Goal: Task Accomplishment & Management: Use online tool/utility

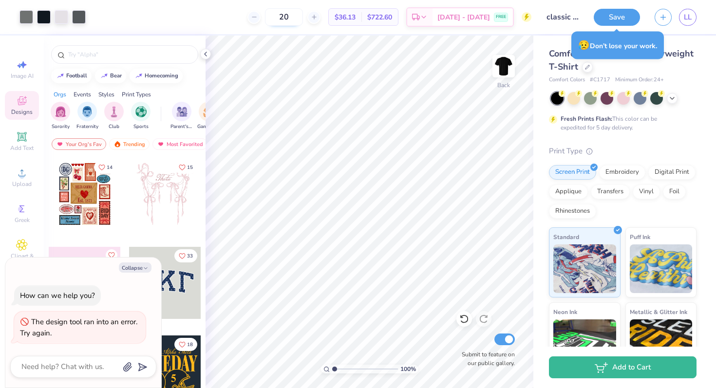
click at [303, 18] on input "20" at bounding box center [284, 17] width 38 height 18
type input "2"
type input "15"
click at [136, 268] on button "Collapse" at bounding box center [135, 267] width 33 height 10
type textarea "x"
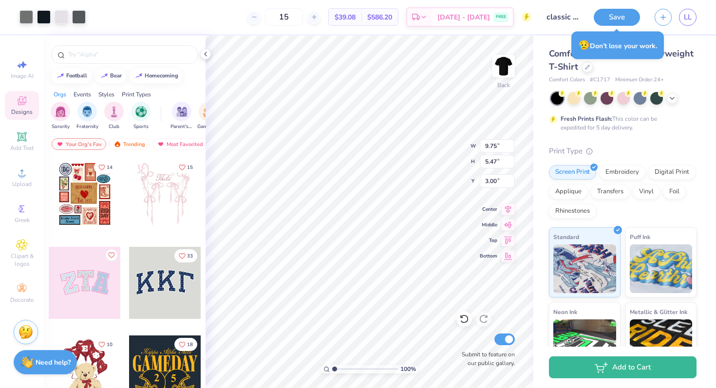
type input "3.00"
click at [586, 71] on div at bounding box center [587, 66] width 11 height 11
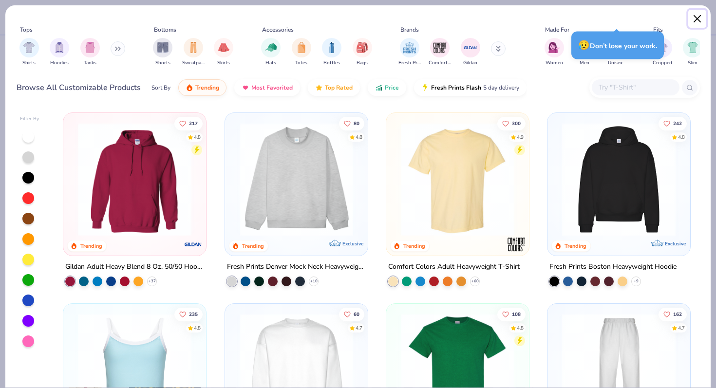
click at [700, 18] on button "Close" at bounding box center [697, 19] width 18 height 18
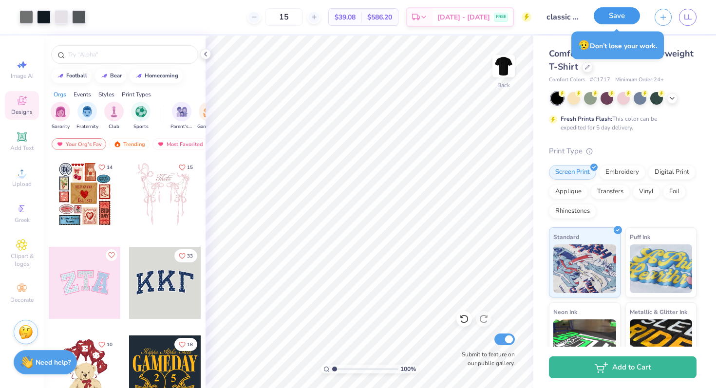
click at [611, 13] on button "Save" at bounding box center [616, 15] width 46 height 17
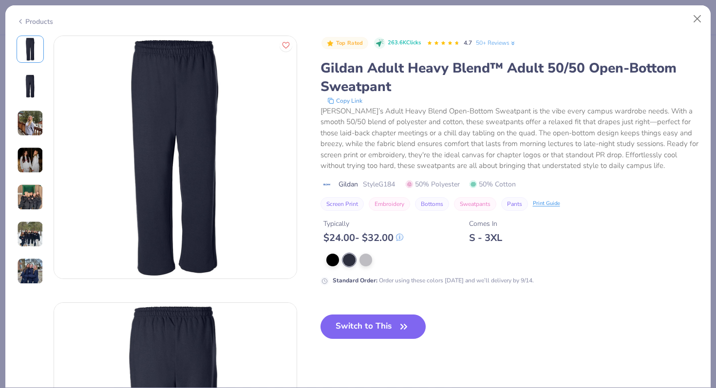
scroll to position [106, 0]
click at [368, 324] on button "Switch to This" at bounding box center [373, 326] width 106 height 24
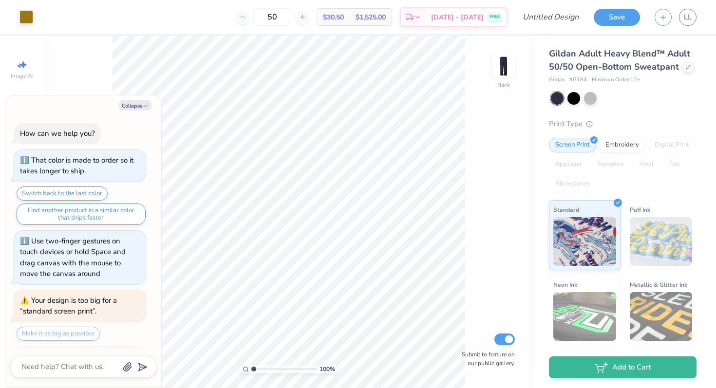
scroll to position [113, 0]
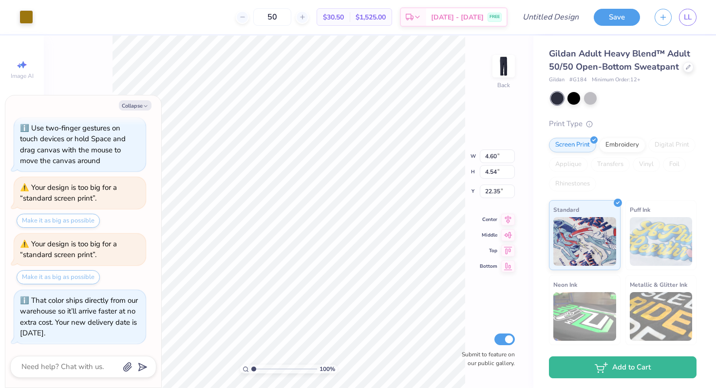
type textarea "x"
type input "21.25"
type textarea "x"
type input "4.23"
type input "4.18"
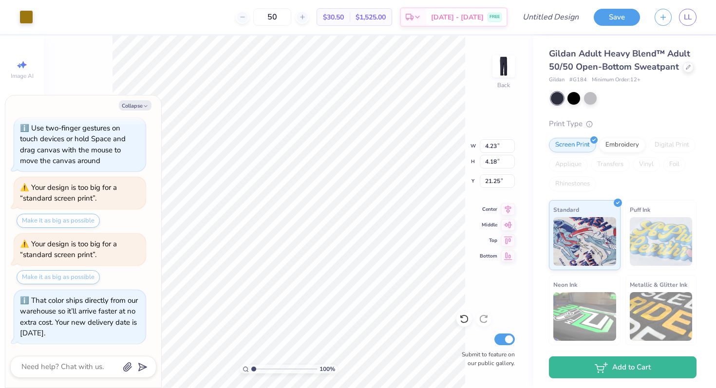
type textarea "x"
type input "4.81"
type input "4.79"
type input "28.02"
type textarea "x"
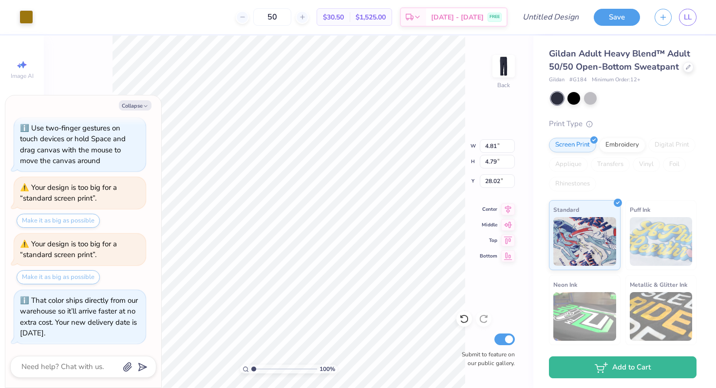
type input "26.77"
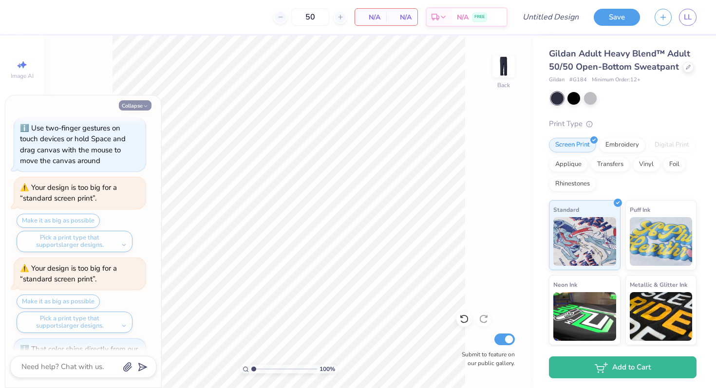
click at [142, 104] on button "Collapse" at bounding box center [135, 105] width 33 height 10
type textarea "x"
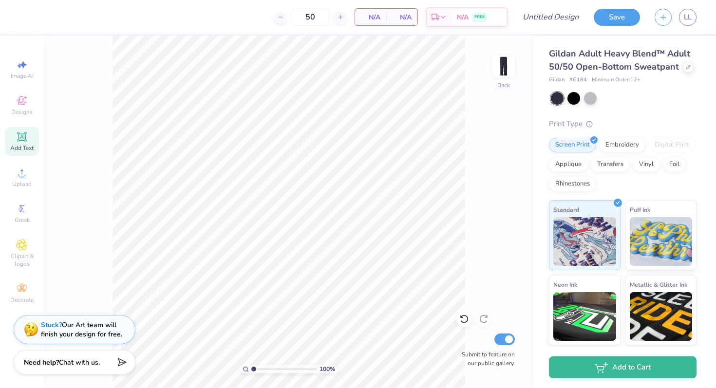
click at [18, 135] on icon at bounding box center [22, 137] width 12 height 12
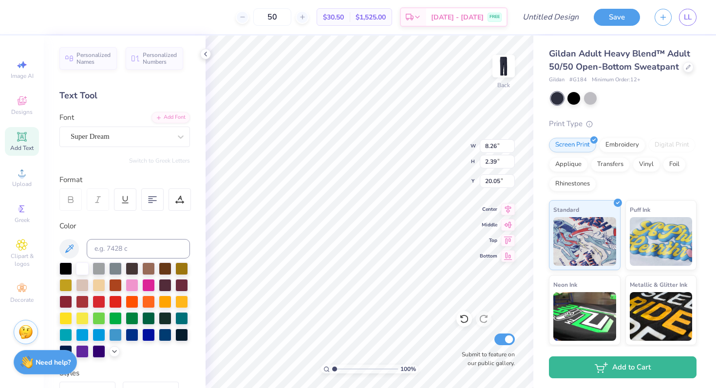
scroll to position [0, 0]
type textarea "T"
type textarea "D"
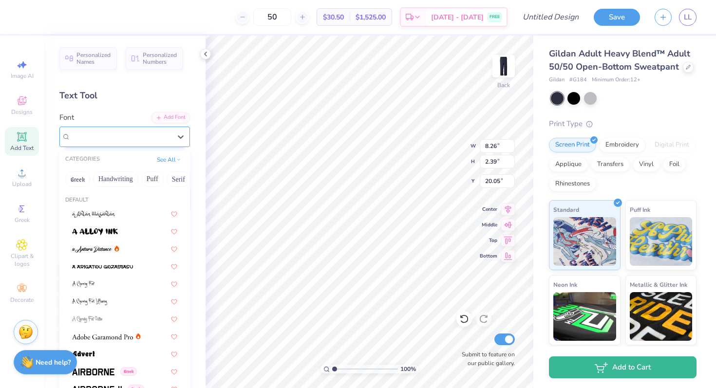
click at [132, 141] on div "Super Dream" at bounding box center [121, 136] width 102 height 15
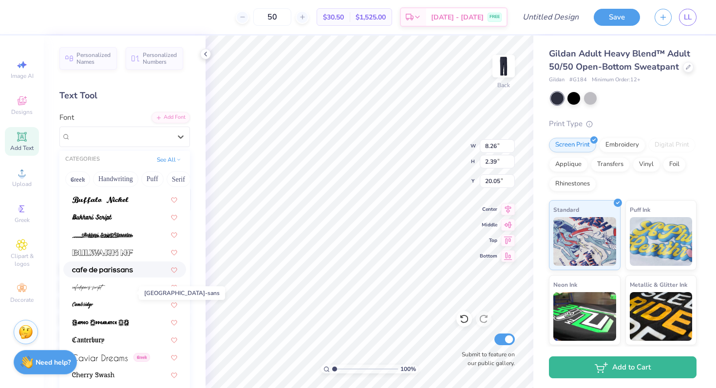
scroll to position [932, 0]
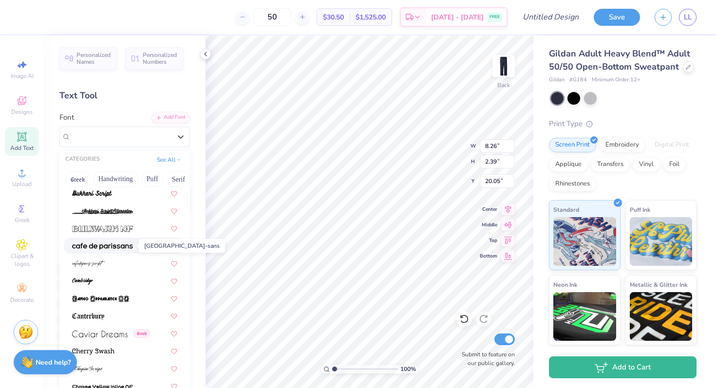
click at [110, 244] on img at bounding box center [102, 246] width 61 height 7
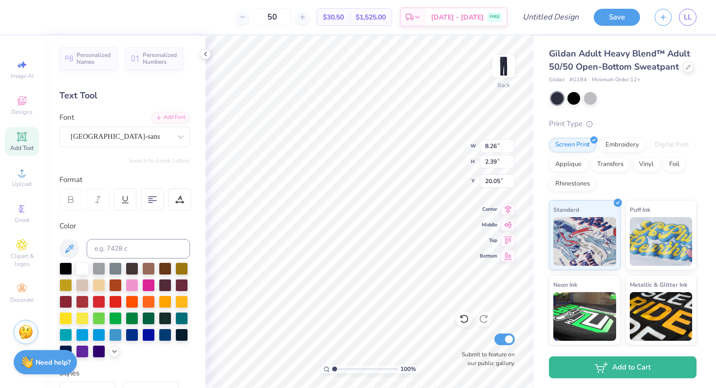
scroll to position [0, 0]
type textarea "D"
type textarea "d"
type textarea "Delta Kappa Alpha"
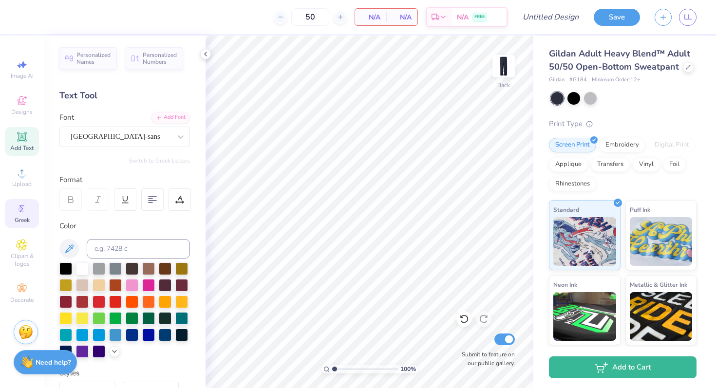
click at [28, 213] on div "Greek" at bounding box center [22, 213] width 34 height 29
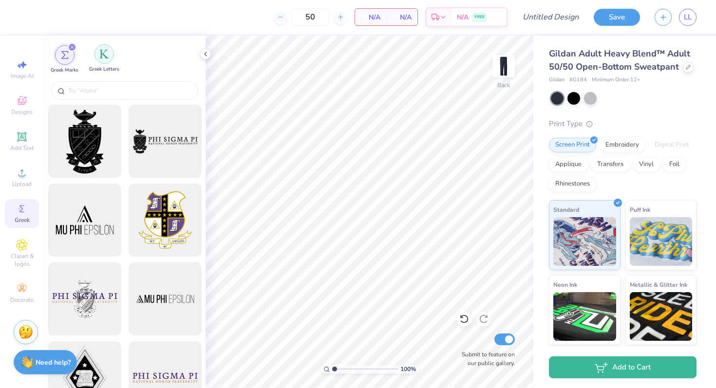
click at [106, 61] on div "filter for Greek Letters" at bounding box center [103, 53] width 19 height 19
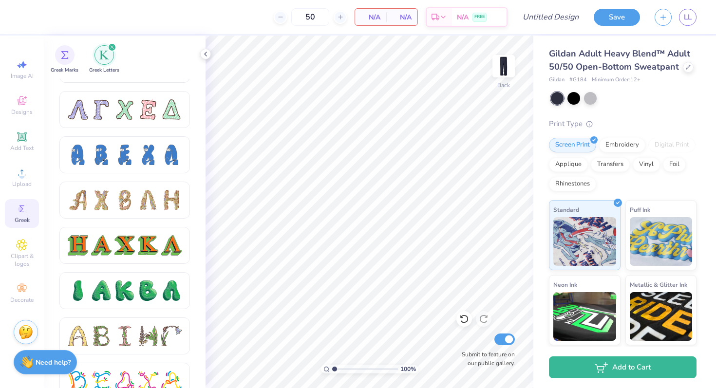
scroll to position [941, 0]
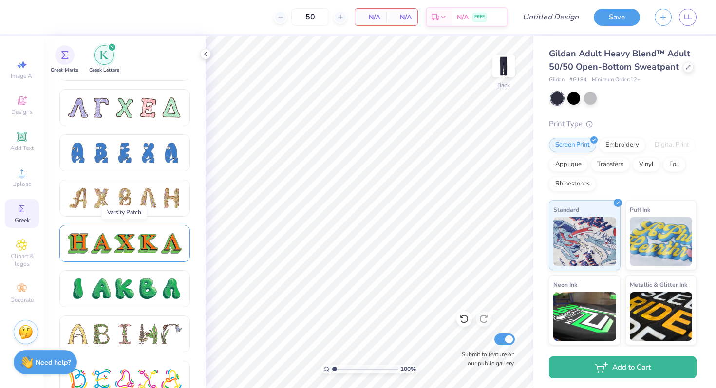
click at [95, 248] on div at bounding box center [101, 243] width 20 height 20
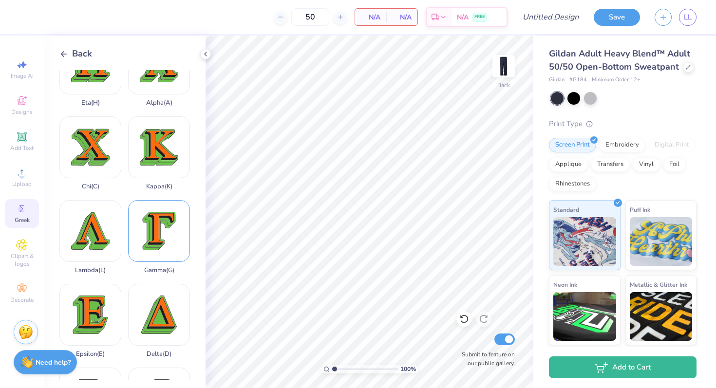
scroll to position [40, 0]
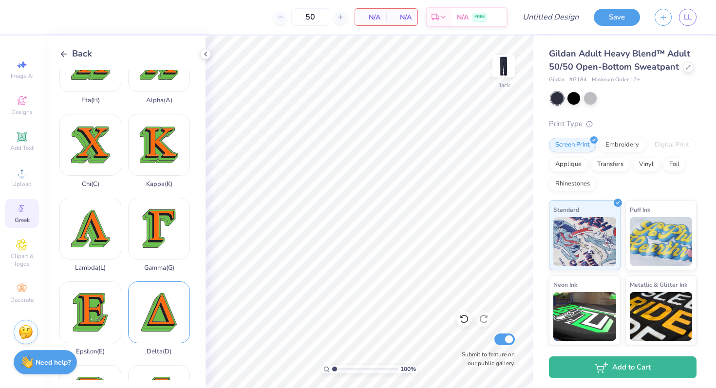
click at [159, 320] on div "Delta ( D )" at bounding box center [159, 318] width 62 height 74
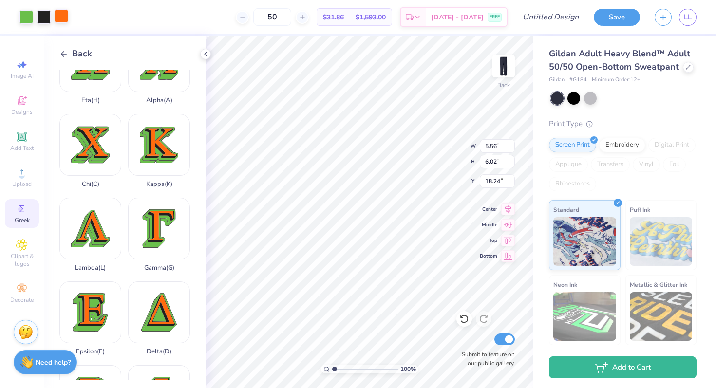
click at [61, 18] on div at bounding box center [62, 16] width 14 height 14
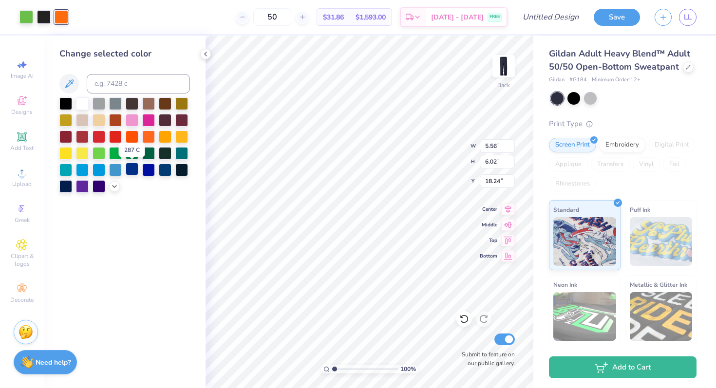
click at [133, 172] on div at bounding box center [132, 169] width 13 height 13
click at [25, 16] on div at bounding box center [26, 16] width 14 height 14
click at [163, 140] on div at bounding box center [165, 135] width 13 height 13
click at [207, 55] on icon at bounding box center [206, 54] width 8 height 8
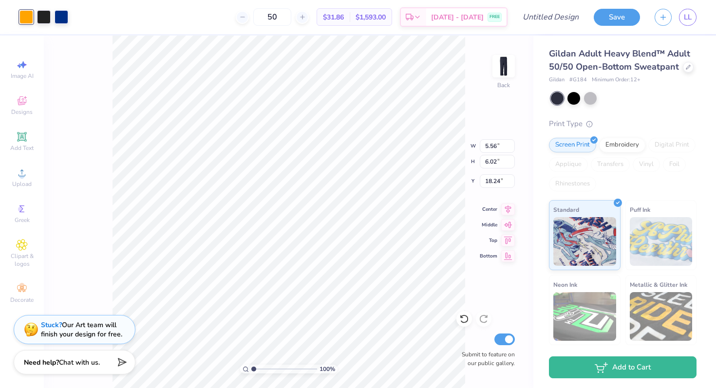
type input "17.46"
click at [574, 99] on div at bounding box center [573, 97] width 13 height 13
click at [590, 98] on div at bounding box center [590, 97] width 13 height 13
click at [576, 97] on div at bounding box center [573, 97] width 13 height 13
click at [591, 98] on div at bounding box center [590, 97] width 13 height 13
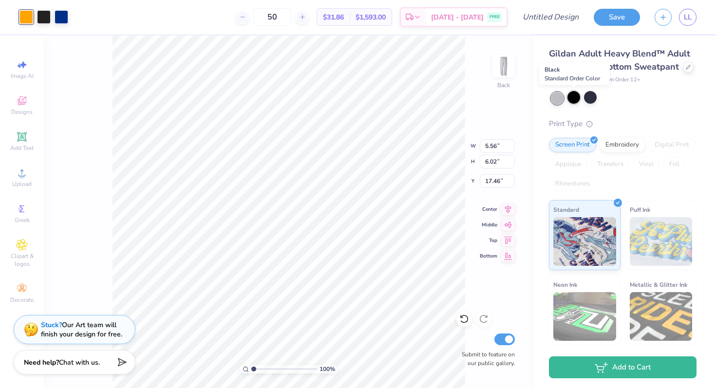
click at [573, 98] on div at bounding box center [573, 97] width 13 height 13
click at [572, 99] on div at bounding box center [573, 97] width 13 height 13
type input "4.96"
type input "5.36"
click at [573, 101] on div at bounding box center [573, 97] width 13 height 13
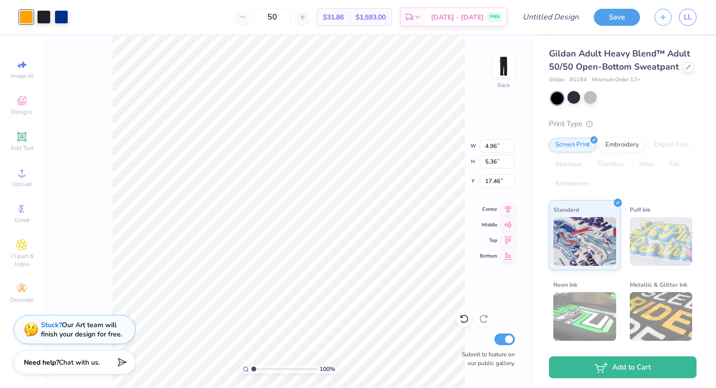
type input "20.91"
click at [23, 209] on circle at bounding box center [20, 208] width 5 height 5
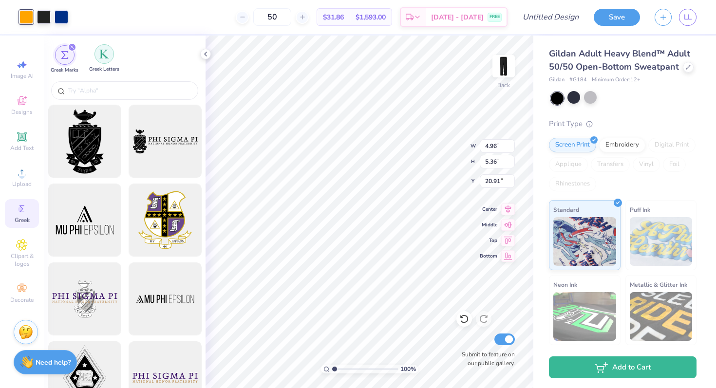
click at [106, 50] on img "filter for Greek Letters" at bounding box center [104, 54] width 10 height 10
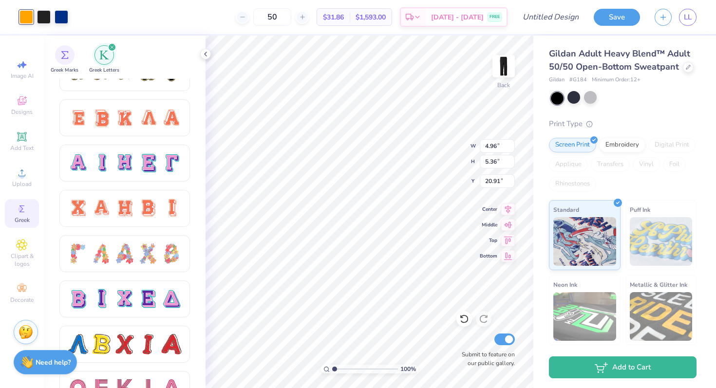
scroll to position [615, 0]
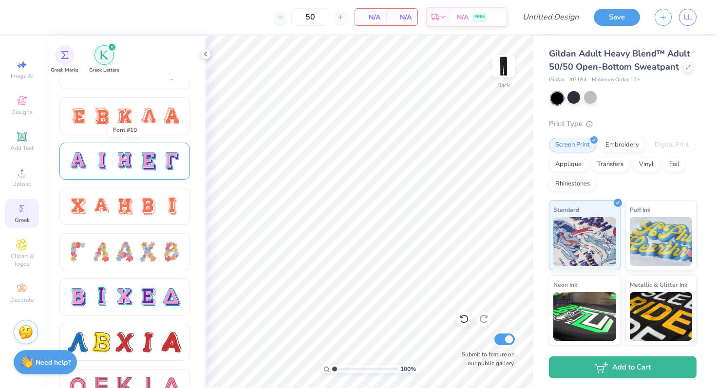
click at [116, 166] on div at bounding box center [124, 161] width 20 height 20
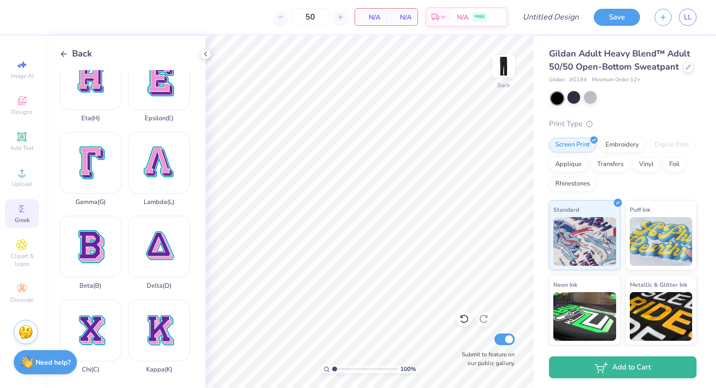
scroll to position [114, 0]
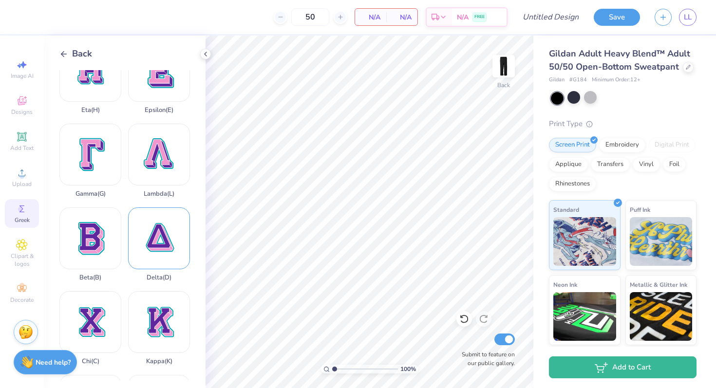
click at [165, 255] on div "Delta ( D )" at bounding box center [159, 244] width 62 height 74
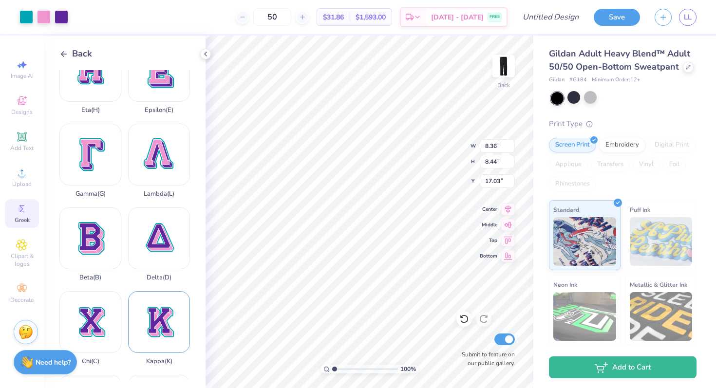
click at [165, 327] on div "Kappa ( K )" at bounding box center [159, 328] width 62 height 74
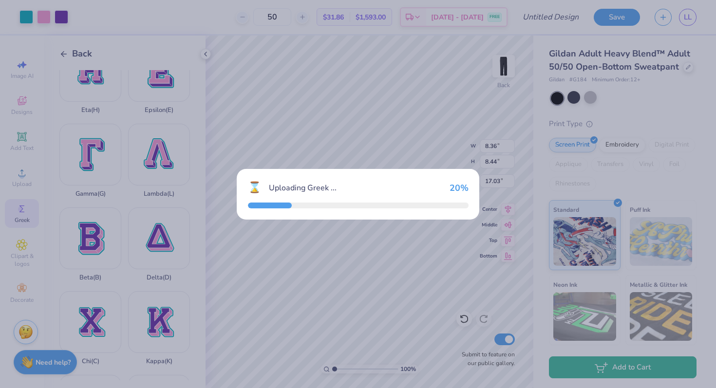
type input "9.53"
type input "16.48"
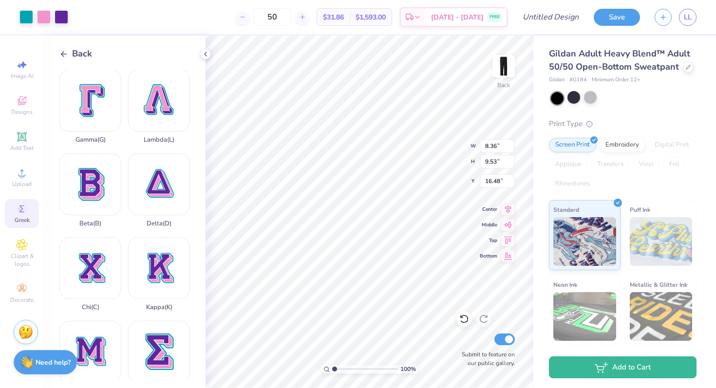
scroll to position [0, 0]
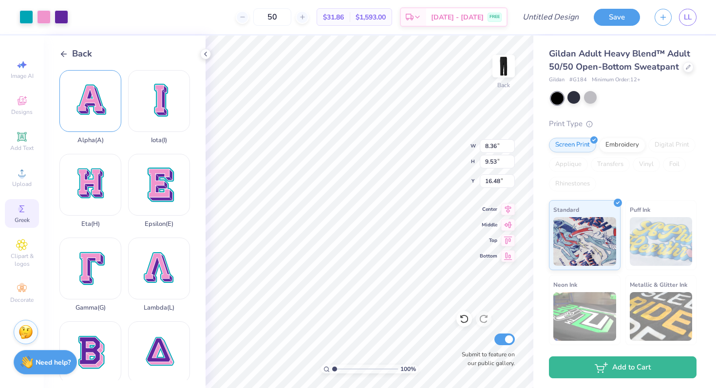
click at [97, 104] on div "Alpha ( A )" at bounding box center [90, 107] width 62 height 74
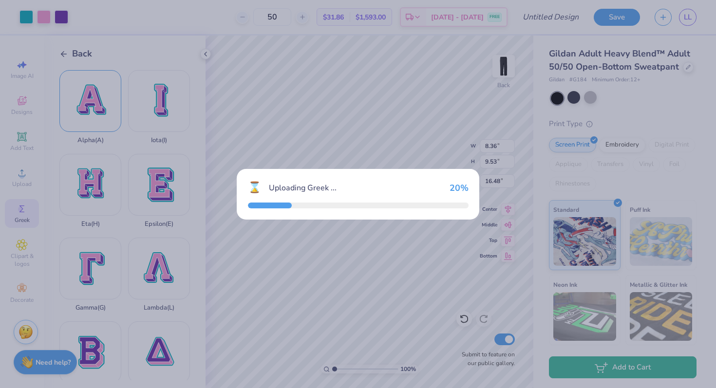
type input "8.35"
type input "8.61"
type input "16.94"
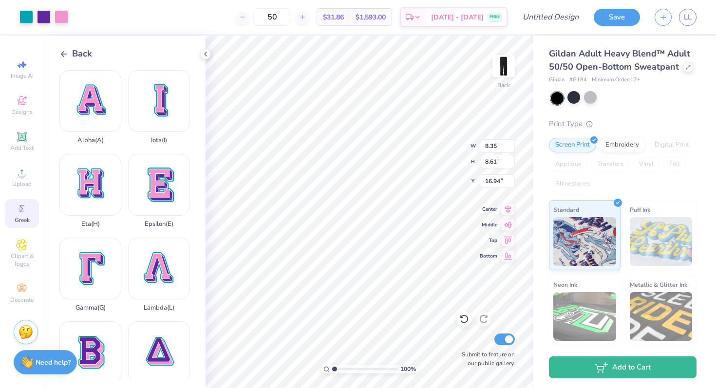
type input "4.26"
type input "4.39"
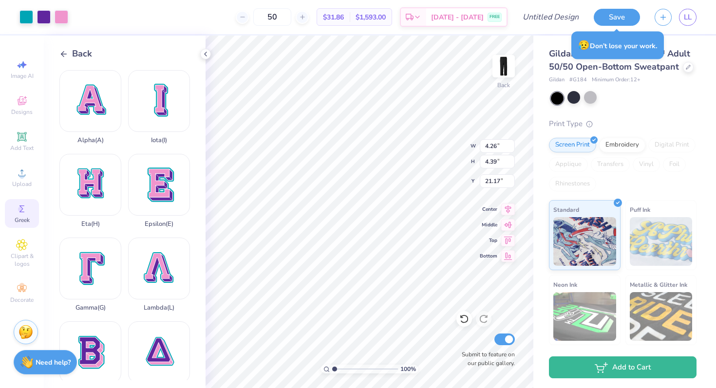
type input "33.93"
type input "8.36"
type input "9.53"
type input "16.48"
type input "3.80"
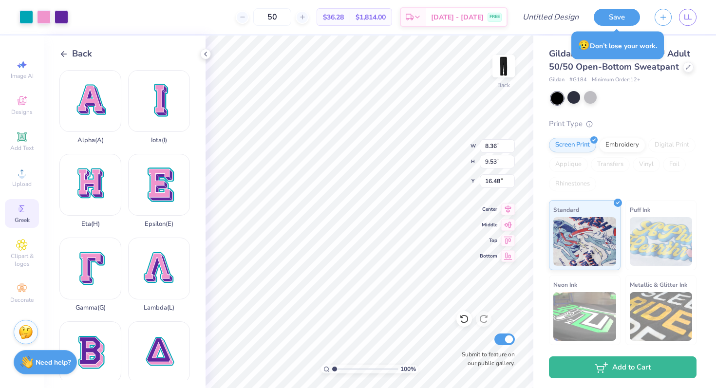
type input "4.33"
type input "28.44"
type input "8.36"
type input "8.44"
type input "17.03"
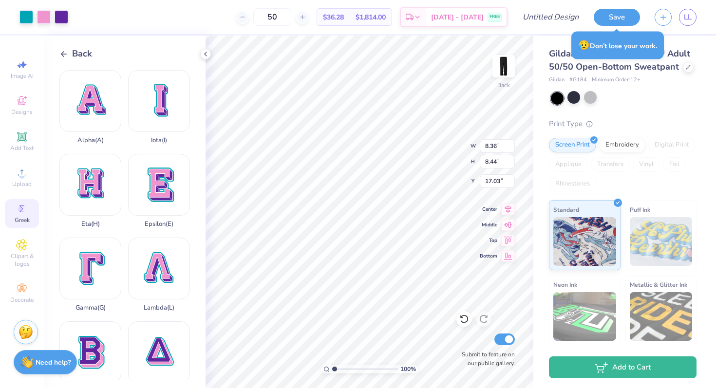
type input "3.68"
type input "3.72"
type input "19.39"
click at [63, 15] on div at bounding box center [62, 16] width 14 height 14
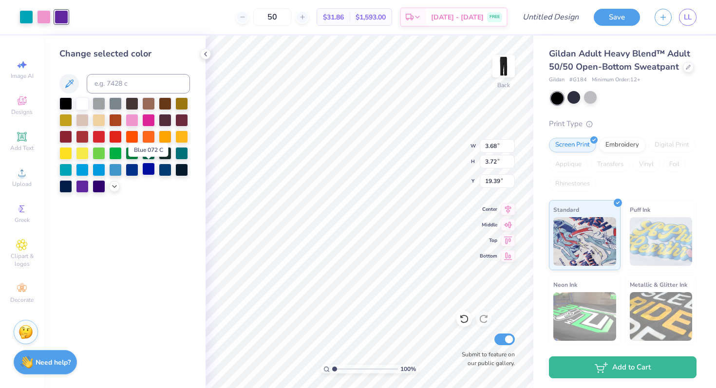
click at [148, 167] on div at bounding box center [148, 169] width 13 height 13
click at [46, 18] on div at bounding box center [44, 16] width 14 height 14
click at [67, 115] on div at bounding box center [65, 119] width 13 height 13
click at [23, 18] on div at bounding box center [26, 16] width 14 height 14
click at [147, 166] on div at bounding box center [148, 169] width 13 height 13
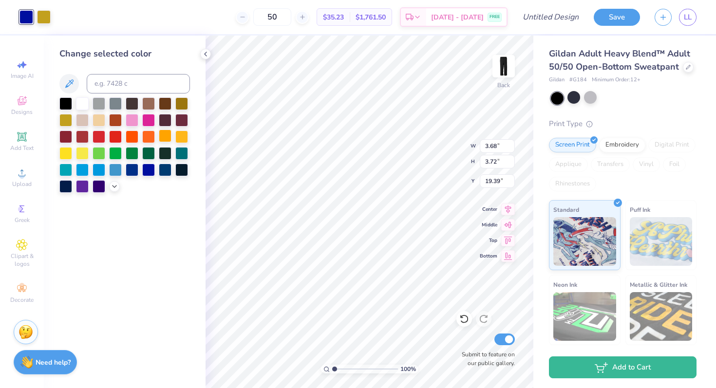
click at [164, 138] on div at bounding box center [165, 135] width 13 height 13
click at [41, 13] on div at bounding box center [44, 16] width 14 height 14
click at [147, 169] on div at bounding box center [148, 169] width 13 height 13
click at [206, 53] on icon at bounding box center [206, 54] width 8 height 8
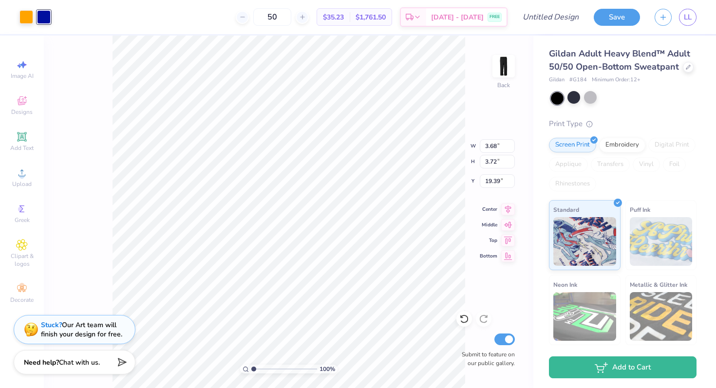
type input "5.38"
type input "5.44"
type input "4.04"
type input "4.09"
type input "21.90"
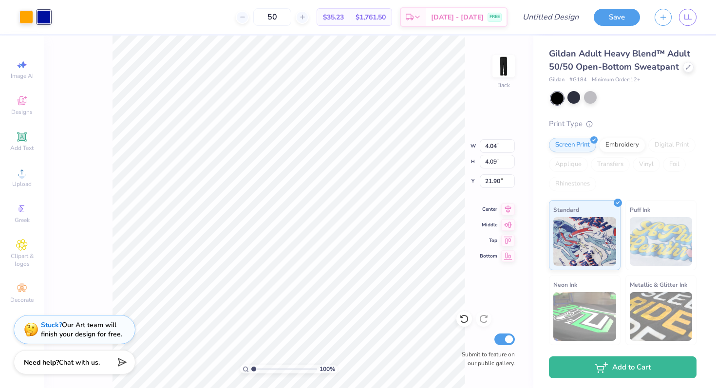
type input "3.80"
type input "4.33"
type input "28.44"
type input "4.04"
type input "4.09"
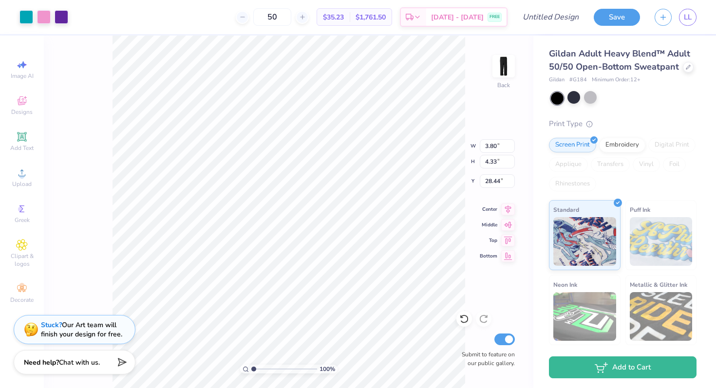
type input "21.90"
type input "3.80"
type input "4.33"
type input "28.44"
type input "4.04"
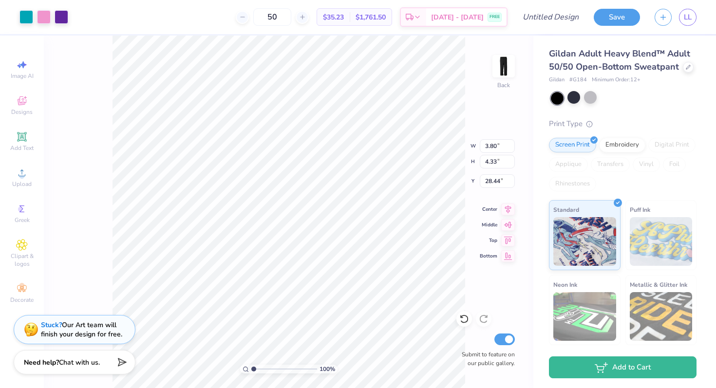
type input "4.09"
type input "21.90"
click at [22, 212] on icon at bounding box center [21, 208] width 5 height 7
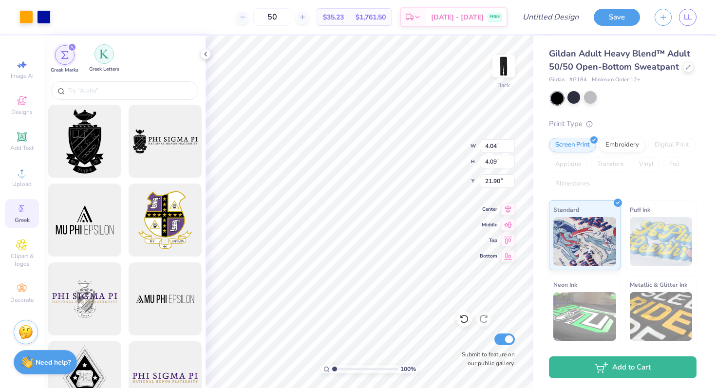
click at [104, 54] on img "filter for Greek Letters" at bounding box center [104, 54] width 10 height 10
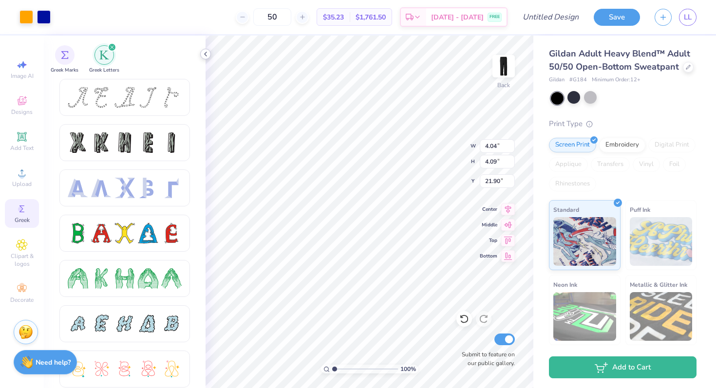
click at [205, 53] on polyline at bounding box center [205, 54] width 2 height 4
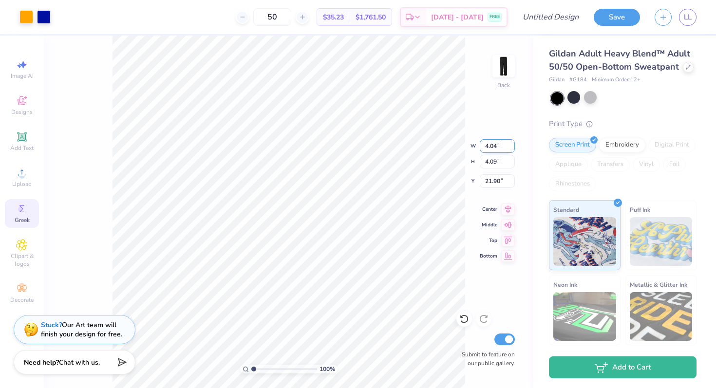
click at [502, 148] on input "4.04" at bounding box center [497, 146] width 35 height 14
type input "4.00"
click at [497, 161] on input "4.09" at bounding box center [497, 162] width 35 height 14
type input "4.04"
type input "21.92"
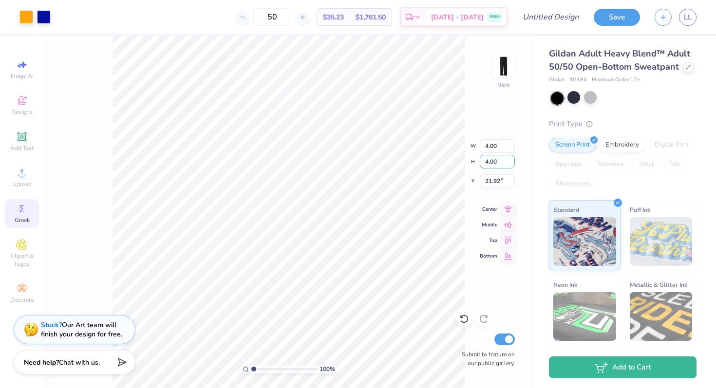
type input "4.00"
type input "3.96"
type input "21.94"
type input "3.80"
type input "4.33"
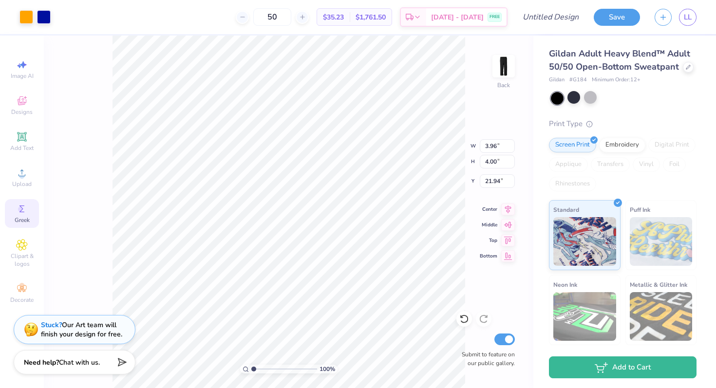
type input "28.44"
type input "3.96"
type input "4.00"
type input "21.95"
type input "3.80"
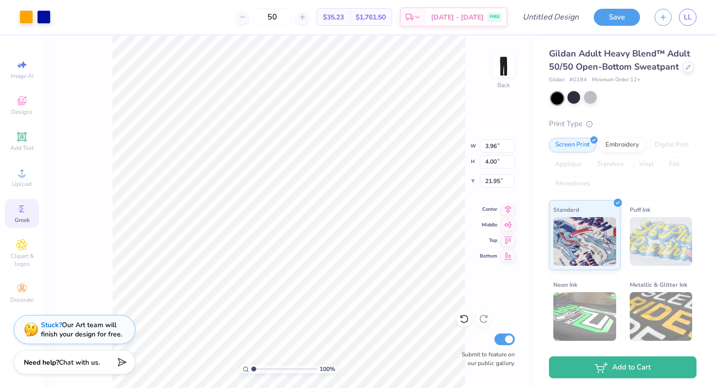
type input "4.33"
type input "28.45"
click at [496, 145] on input "3.80" at bounding box center [497, 146] width 35 height 14
type input "3.96"
click at [496, 162] on input "4.33" at bounding box center [497, 162] width 35 height 14
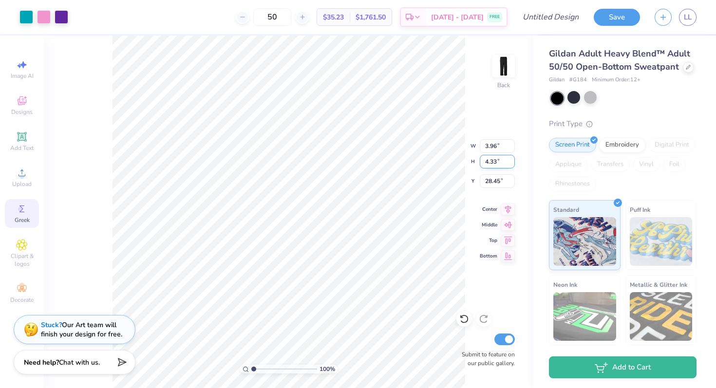
type input "4.52"
type input "28.36"
type input "4.00"
type input "3.51"
type input "27.29"
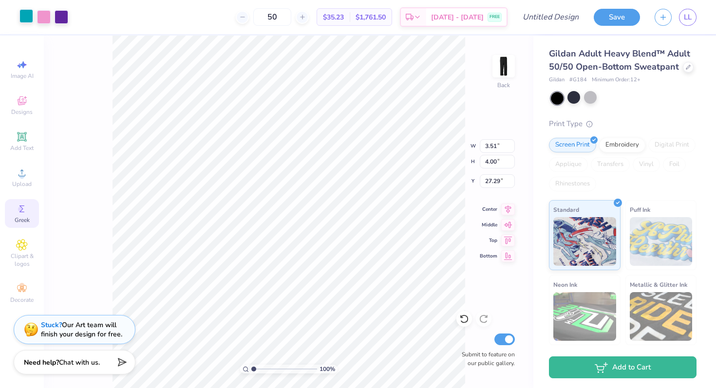
click at [30, 18] on div at bounding box center [26, 16] width 14 height 14
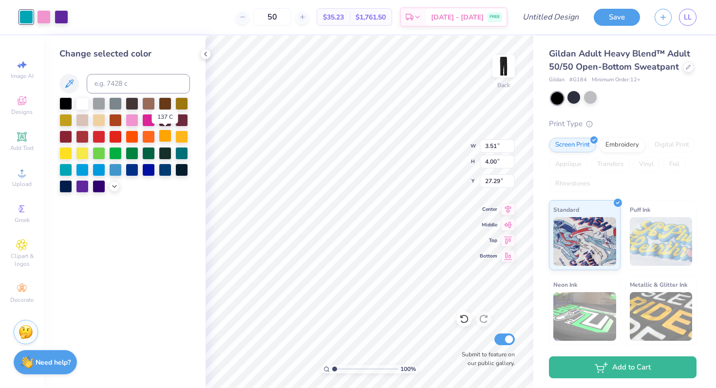
click at [166, 139] on div at bounding box center [165, 135] width 13 height 13
click at [48, 17] on div at bounding box center [44, 16] width 14 height 14
click at [161, 137] on div at bounding box center [165, 135] width 13 height 13
click at [48, 16] on div at bounding box center [44, 16] width 14 height 14
click at [148, 172] on div at bounding box center [148, 169] width 13 height 13
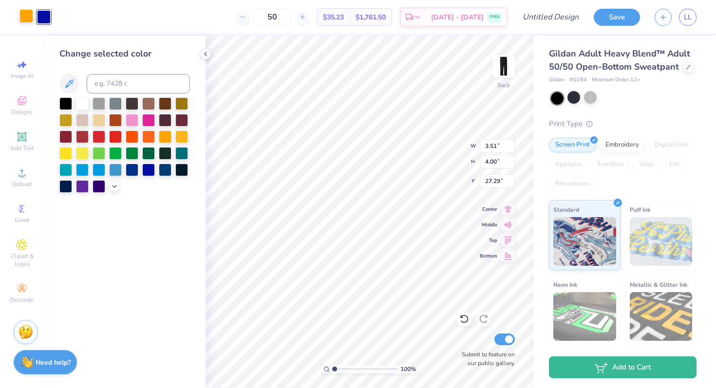
click at [26, 17] on div at bounding box center [26, 16] width 14 height 14
click at [151, 171] on div at bounding box center [148, 169] width 13 height 13
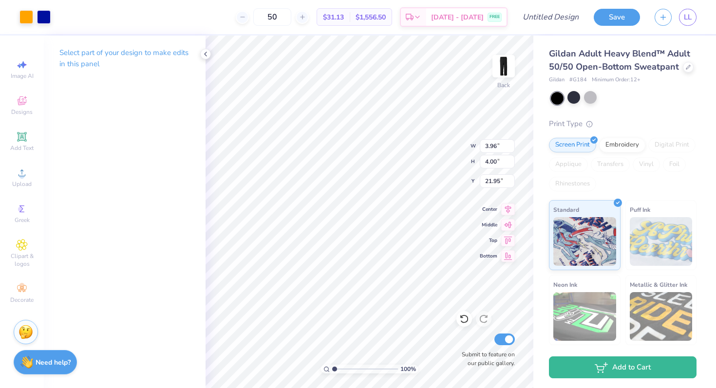
type input "21.94"
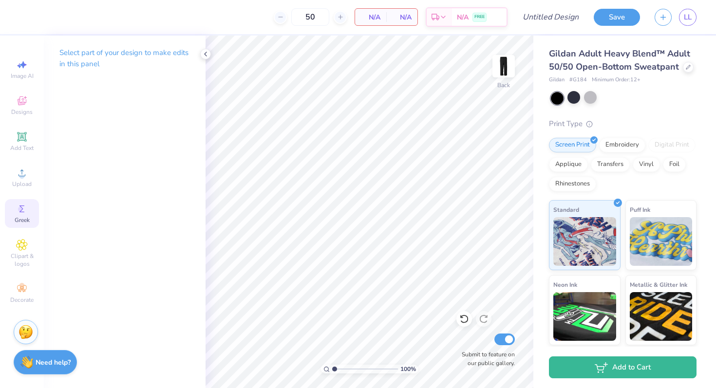
click at [22, 206] on icon at bounding box center [22, 209] width 12 height 12
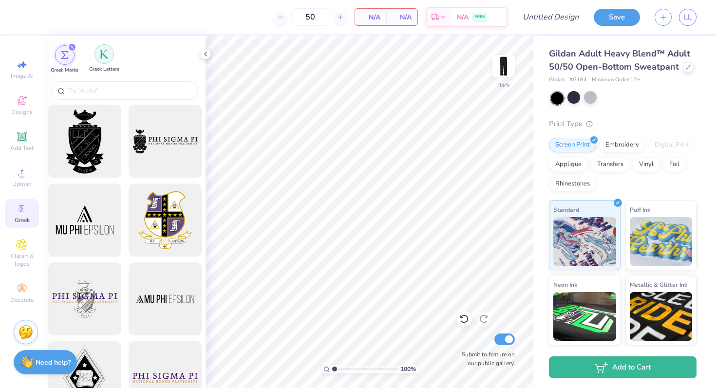
click at [104, 52] on img "filter for Greek Letters" at bounding box center [104, 54] width 10 height 10
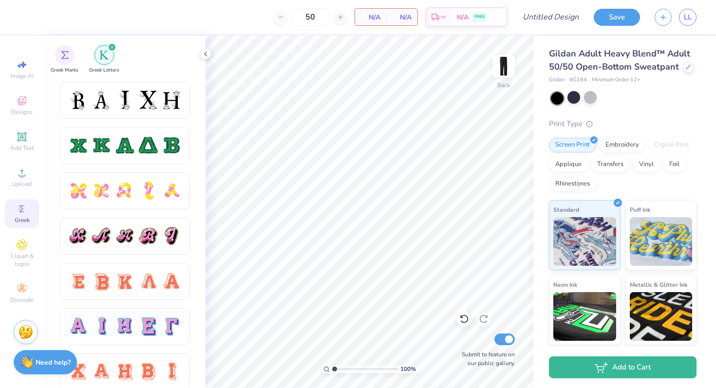
scroll to position [439, 0]
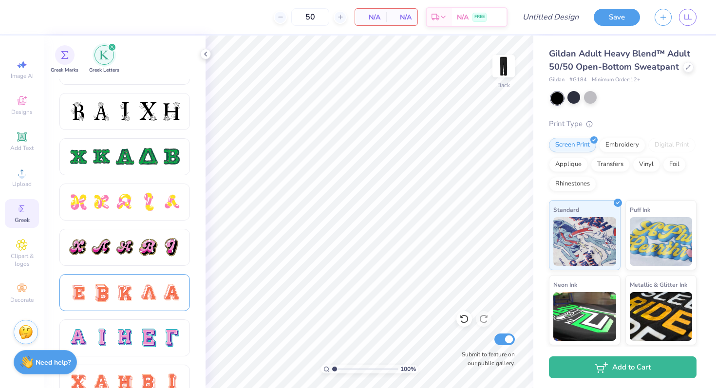
click at [118, 293] on div at bounding box center [124, 292] width 20 height 20
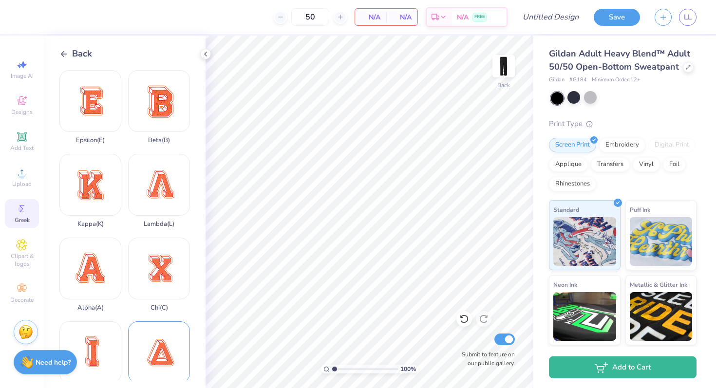
click at [161, 356] on div "Delta ( D )" at bounding box center [159, 358] width 62 height 74
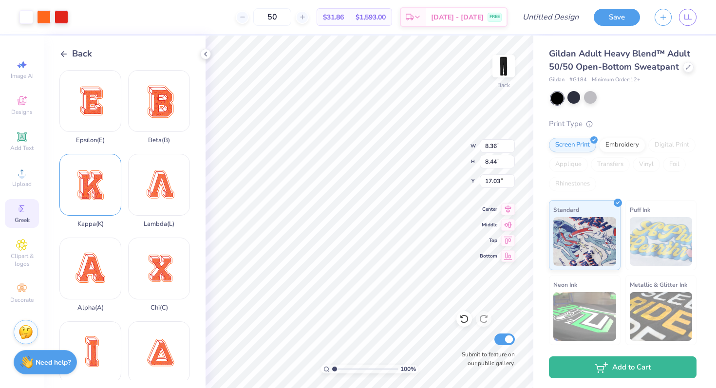
click at [100, 169] on div "Kappa ( K )" at bounding box center [90, 191] width 62 height 74
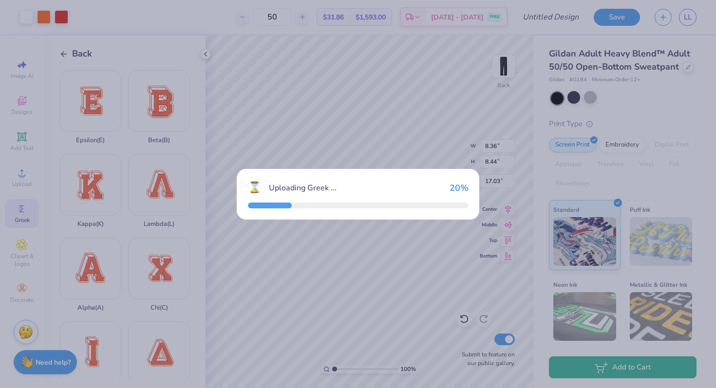
type input "9.49"
type input "16.50"
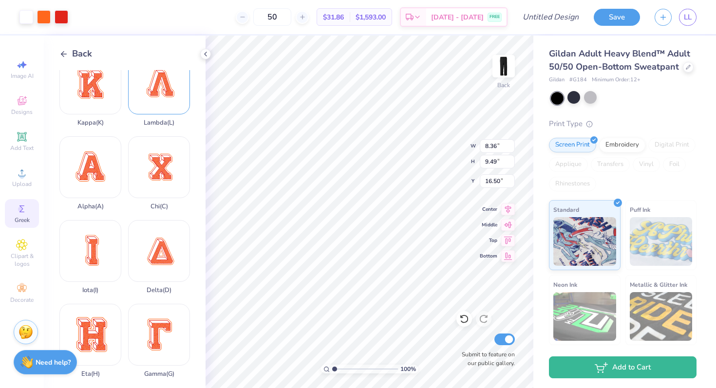
scroll to position [104, 0]
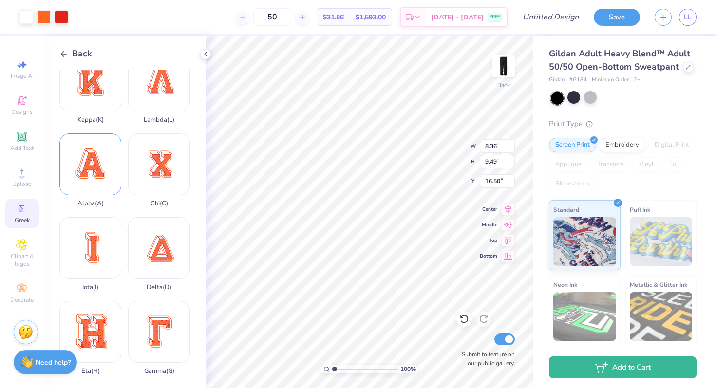
click at [102, 170] on div "Alpha ( A )" at bounding box center [90, 170] width 62 height 74
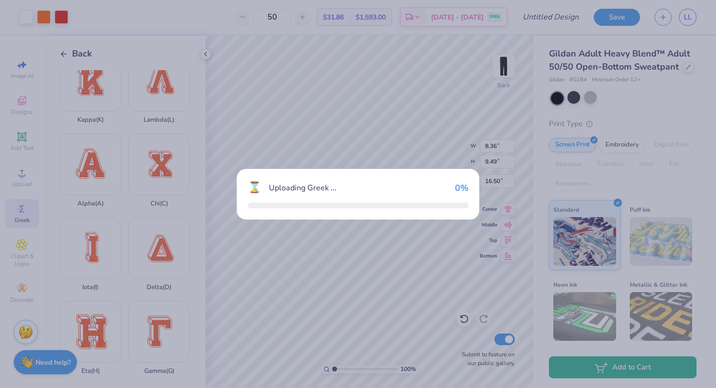
type input "8.35"
type input "8.60"
type input "16.95"
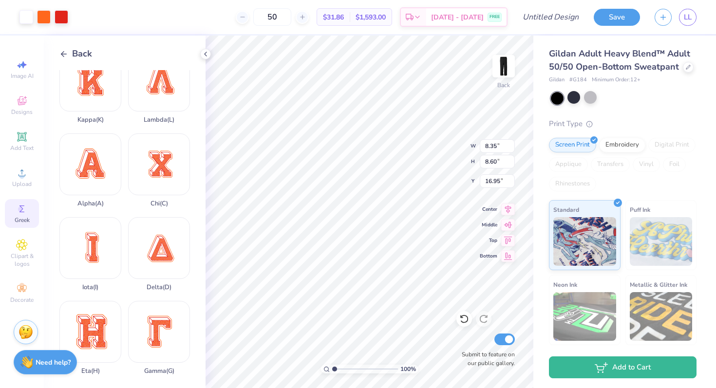
type input "4.73"
type input "4.88"
type input "31.58"
click at [42, 20] on div at bounding box center [44, 16] width 14 height 14
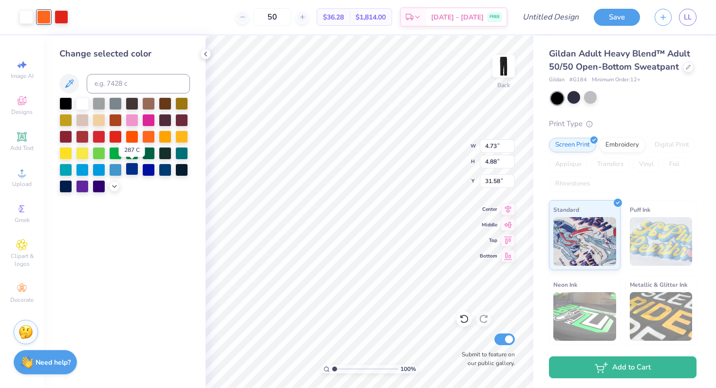
click at [130, 170] on div at bounding box center [132, 169] width 13 height 13
click at [61, 14] on div at bounding box center [62, 16] width 14 height 14
click at [167, 137] on div at bounding box center [165, 135] width 13 height 13
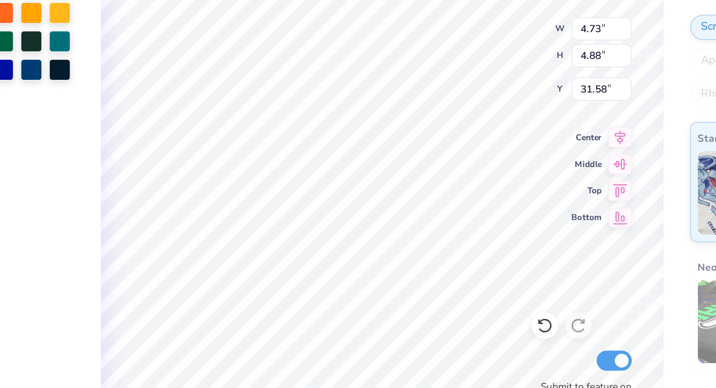
type input "4.94"
type input "5.09"
type input "4.78"
type input "4.92"
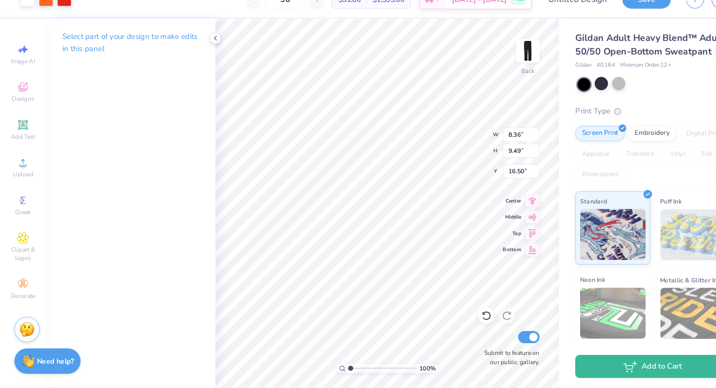
scroll to position [0, 0]
